Goal: Task Accomplishment & Management: Use online tool/utility

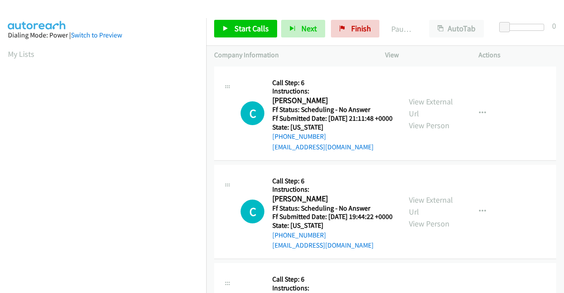
click at [3, 53] on aside "Dialing Mode: Power | Switch to Preview My Lists" at bounding box center [103, 262] width 206 height 488
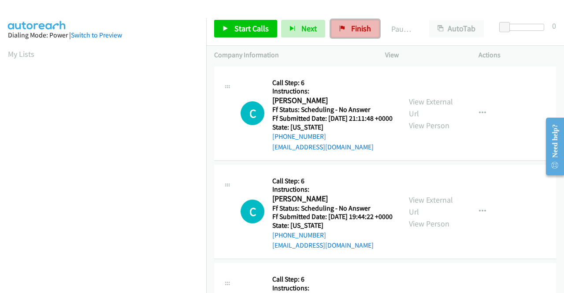
click at [363, 26] on span "Finish" at bounding box center [361, 28] width 20 height 10
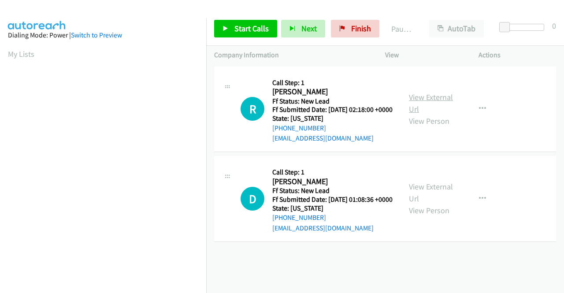
click at [426, 104] on link "View External Url" at bounding box center [431, 103] width 44 height 22
click at [446, 200] on link "View External Url" at bounding box center [431, 193] width 44 height 22
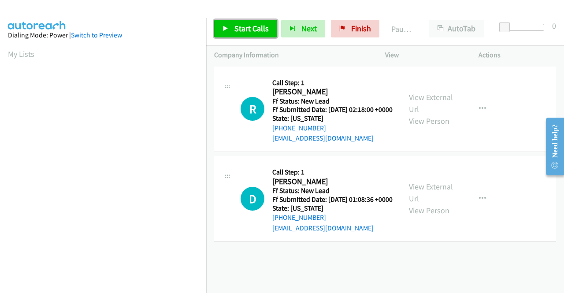
click at [269, 24] on link "Start Calls" at bounding box center [245, 29] width 63 height 18
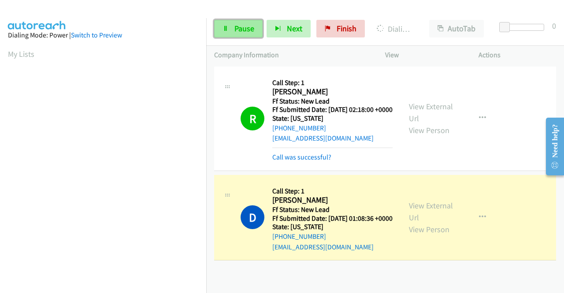
click at [248, 33] on span "Pause" at bounding box center [244, 28] width 20 height 10
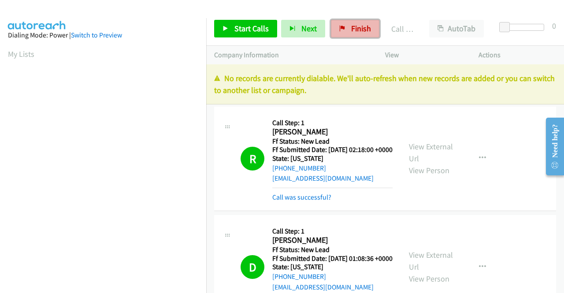
click at [359, 25] on span "Finish" at bounding box center [361, 28] width 20 height 10
